Goal: Task Accomplishment & Management: Manage account settings

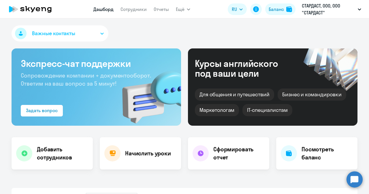
select select "30"
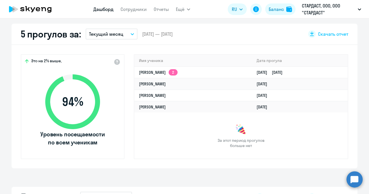
click at [134, 14] on nav "Дашборд Сотрудники Отчеты" at bounding box center [131, 9] width 76 height 12
click at [133, 9] on link "Сотрудники" at bounding box center [134, 9] width 26 height 6
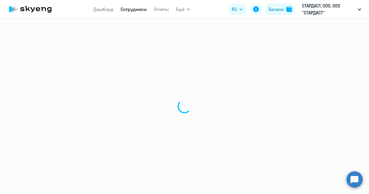
select select "30"
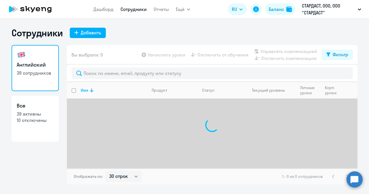
click at [148, 63] on div "Вы выбрали: 0 Начислить уроки Отключить от обучения Управлять компенсацией Откл…" at bounding box center [212, 55] width 291 height 20
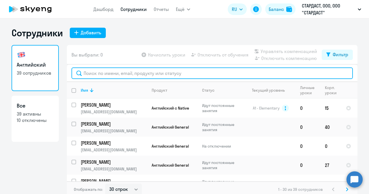
click at [146, 76] on input "text" at bounding box center [212, 73] width 281 height 12
paste input "[EMAIL_ADDRESS][DOMAIN_NAME]"
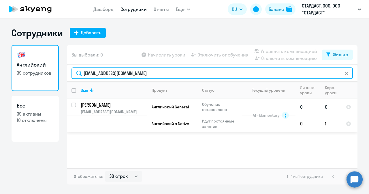
type input "[EMAIL_ADDRESS][DOMAIN_NAME]"
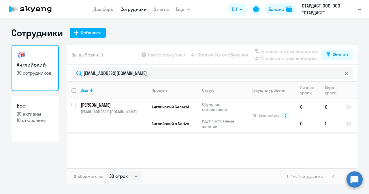
click at [105, 105] on p "[PERSON_NAME]" at bounding box center [113, 105] width 65 height 6
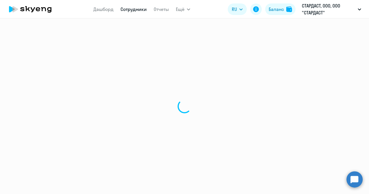
select select "english"
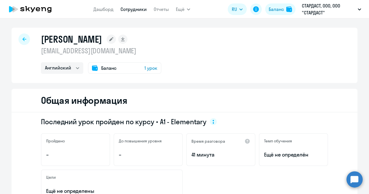
click at [108, 67] on span "Баланс" at bounding box center [108, 68] width 15 height 7
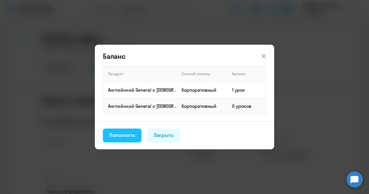
click at [119, 137] on div "Пополнить" at bounding box center [122, 134] width 26 height 7
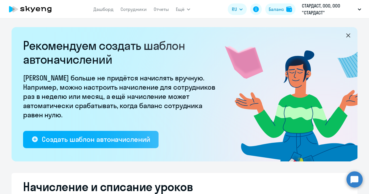
select select "10"
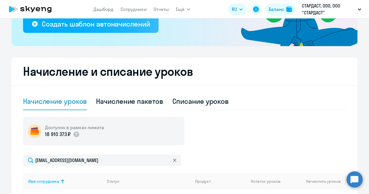
scroll to position [229, 0]
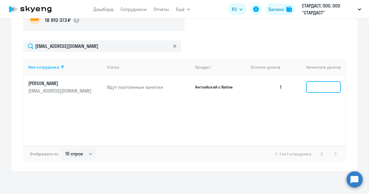
click at [324, 87] on input at bounding box center [323, 87] width 35 height 12
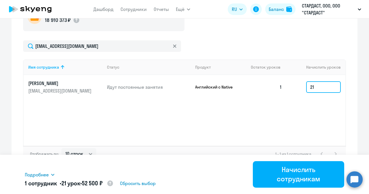
type input "2"
type input "1"
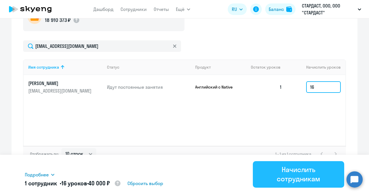
type input "16"
click at [292, 181] on div "Начислить сотрудникам" at bounding box center [298, 174] width 75 height 18
